Goal: Task Accomplishment & Management: Manage account settings

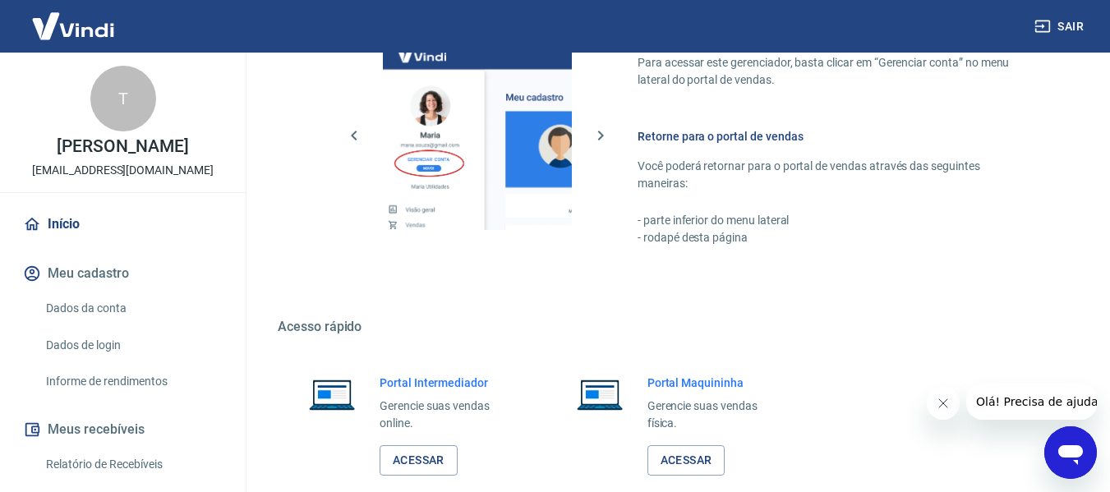
scroll to position [856, 0]
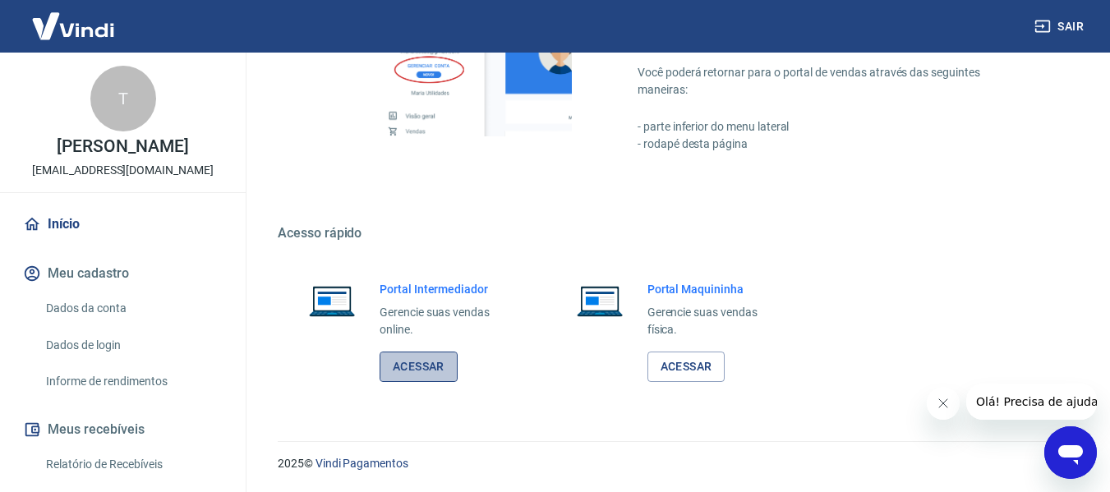
click at [390, 373] on link "Acessar" at bounding box center [418, 367] width 78 height 30
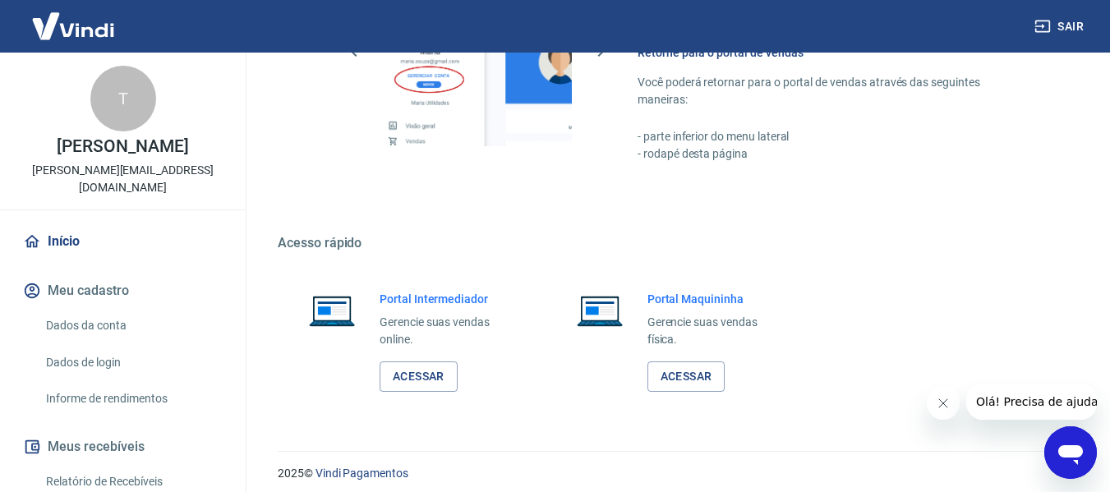
scroll to position [856, 0]
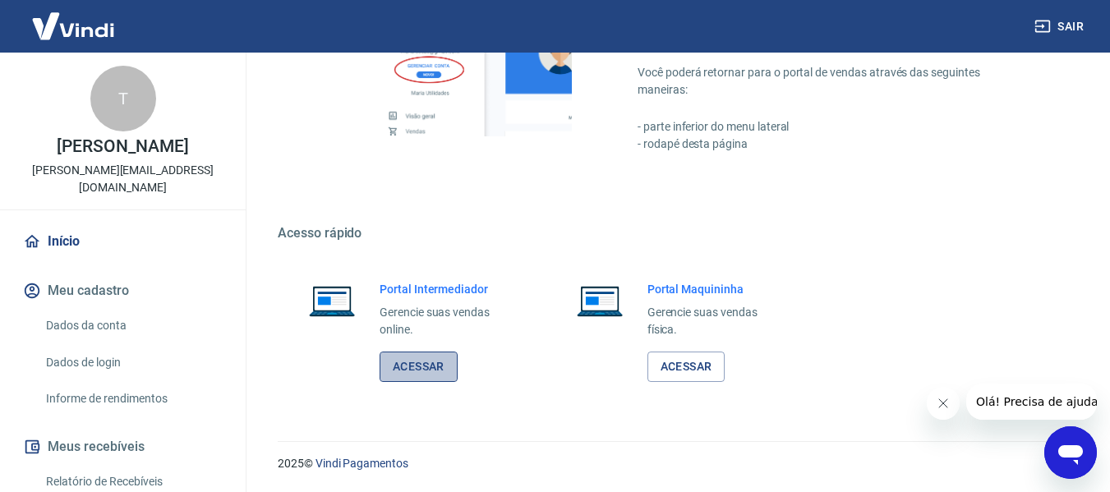
click at [403, 361] on link "Acessar" at bounding box center [418, 367] width 78 height 30
